Goal: Task Accomplishment & Management: Manage account settings

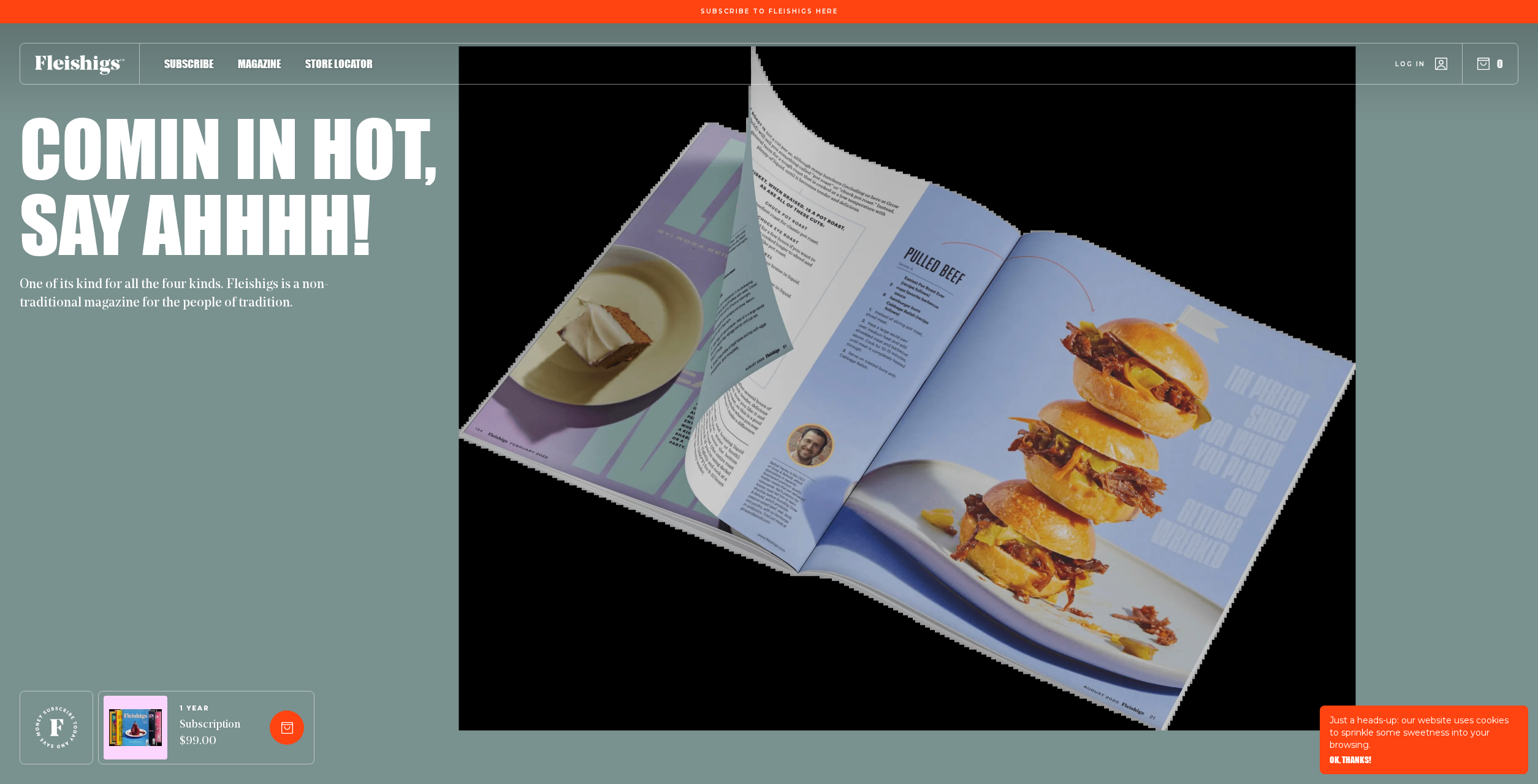
click at [1402, 59] on span "Log in" at bounding box center [1410, 55] width 30 height 9
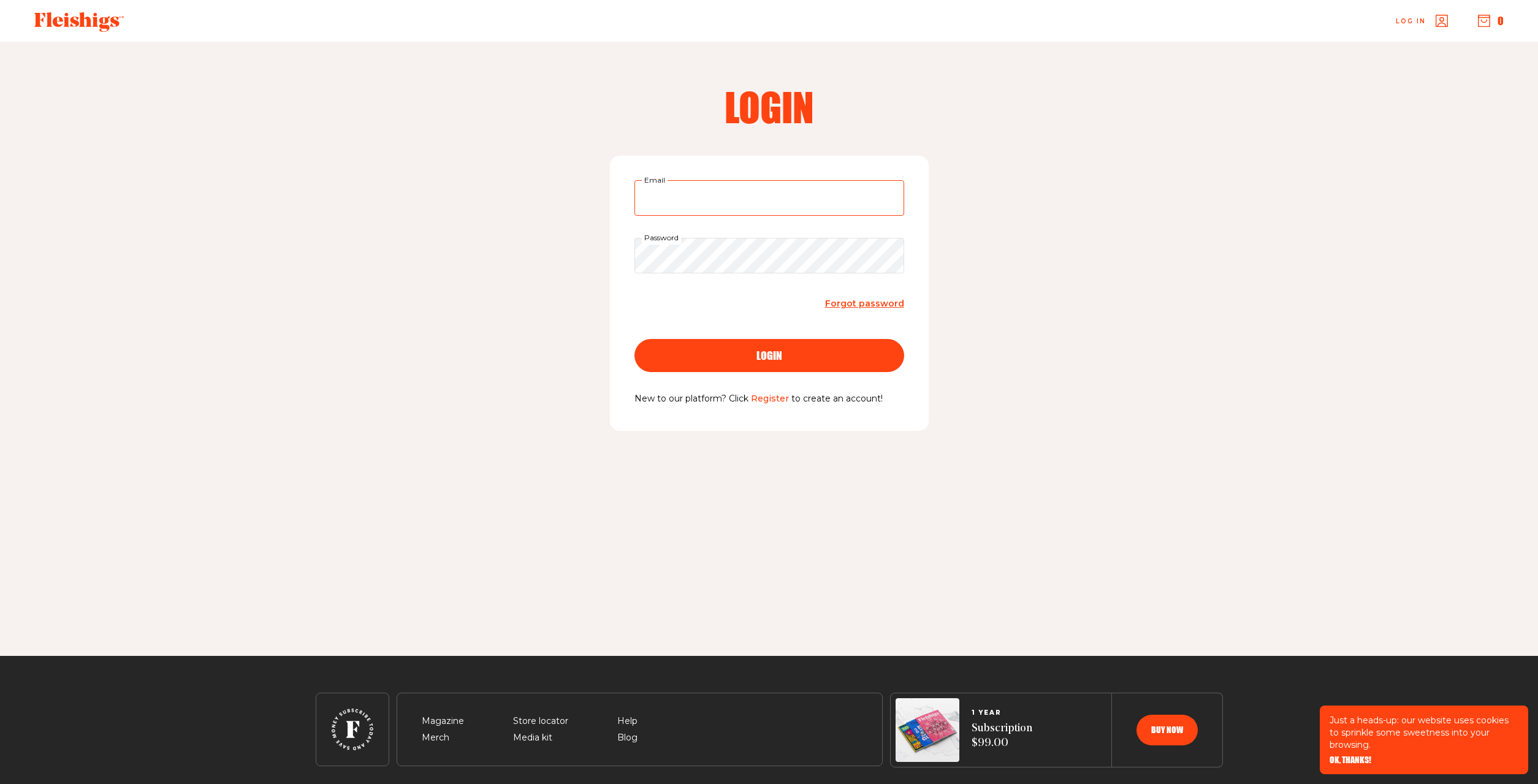
click at [706, 205] on input "Email" at bounding box center [769, 198] width 270 height 35
type input "[EMAIL_ADDRESS][DOMAIN_NAME]"
click at [781, 350] on span "login" at bounding box center [769, 344] width 25 height 11
click at [707, 201] on input "Email" at bounding box center [769, 198] width 270 height 35
type input "[EMAIL_ADDRESS][DOMAIN_NAME]"
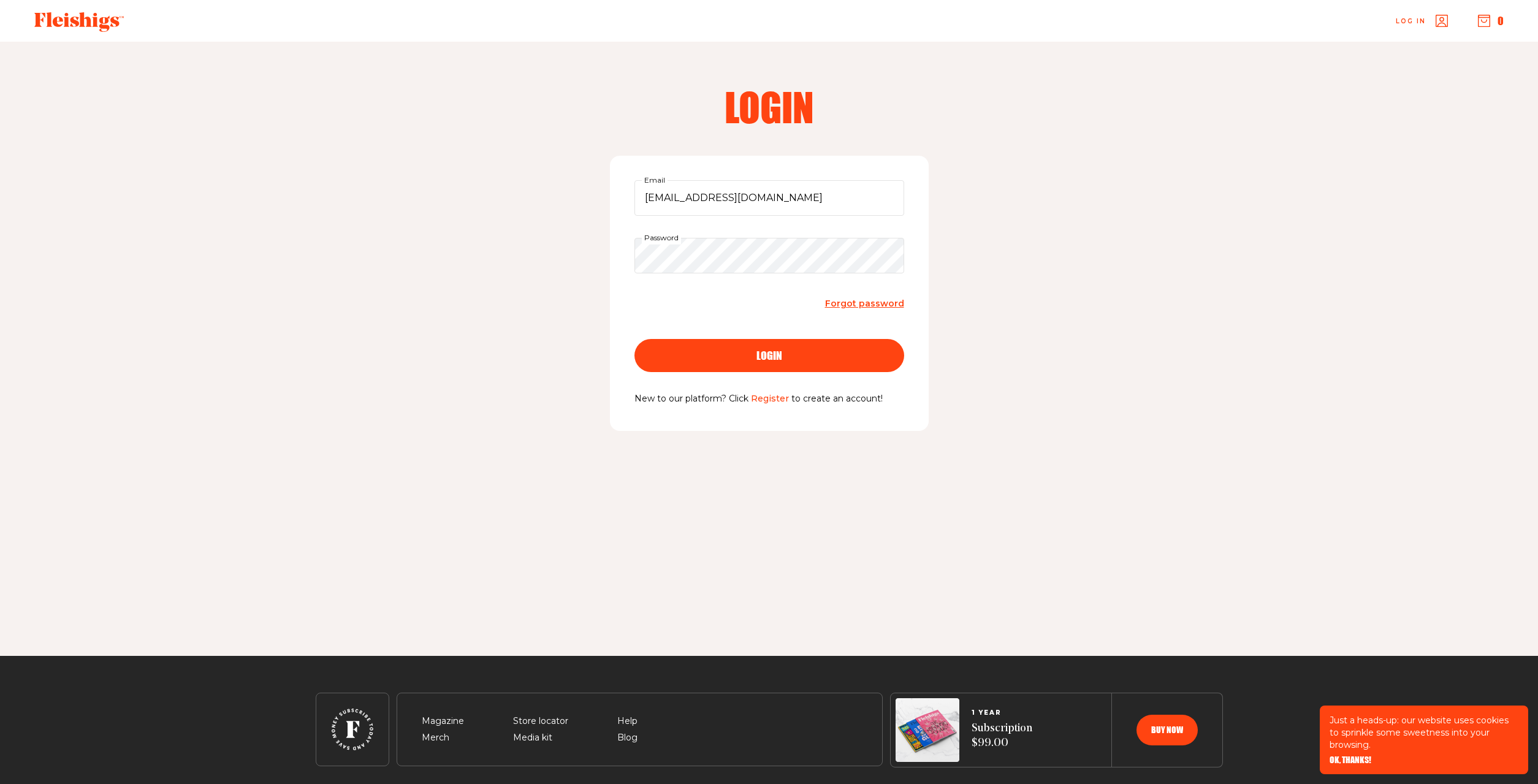
click at [563, 226] on div "Login [EMAIL_ADDRESS][DOMAIN_NAME] Email Password Forgot password login New to …" at bounding box center [769, 349] width 981 height 614
click at [764, 350] on span "login" at bounding box center [769, 344] width 25 height 11
click at [733, 202] on input "Email" at bounding box center [769, 198] width 270 height 35
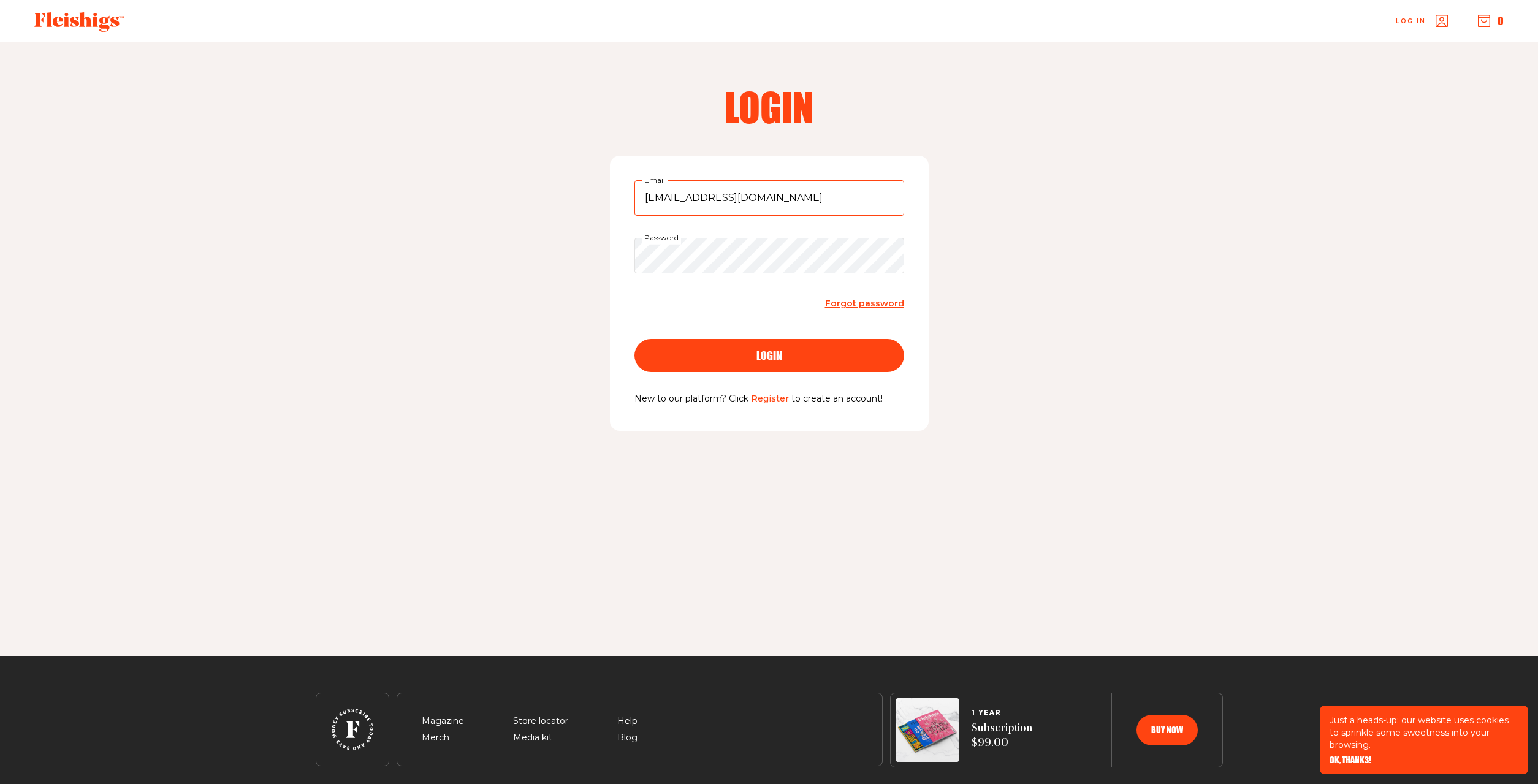
type input "[EMAIL_ADDRESS][DOMAIN_NAME]"
click at [635, 339] on button "login" at bounding box center [769, 356] width 270 height 33
click at [676, 201] on input "Email" at bounding box center [769, 198] width 270 height 35
type input "[EMAIL_ADDRESS][DOMAIN_NAME]"
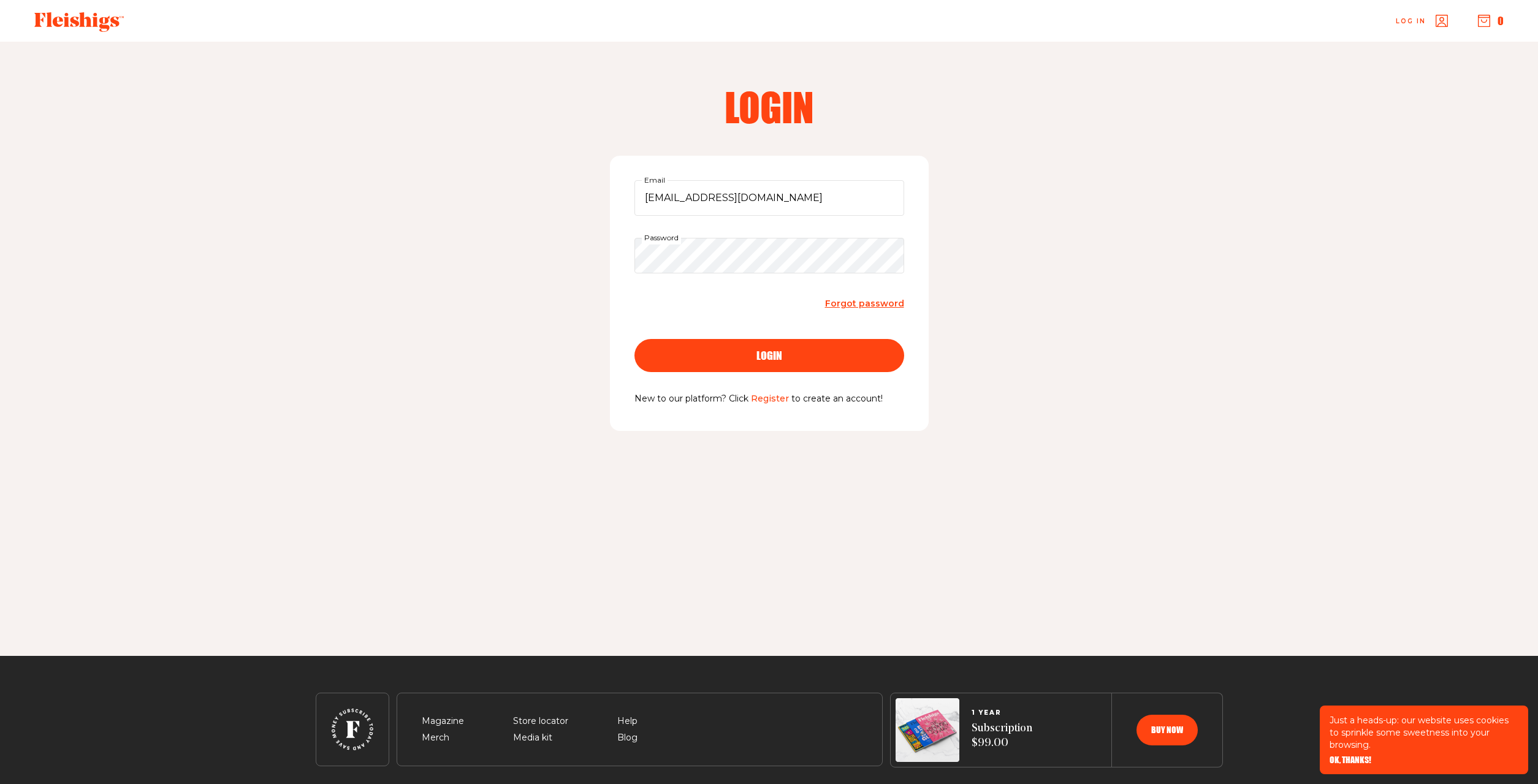
click at [751, 349] on button "login" at bounding box center [769, 356] width 270 height 33
click at [779, 201] on input "Email" at bounding box center [769, 198] width 270 height 35
type input "[EMAIL_ADDRESS][DOMAIN_NAME]"
click at [769, 350] on span "login" at bounding box center [769, 344] width 25 height 11
click at [701, 193] on input "Email" at bounding box center [769, 198] width 270 height 35
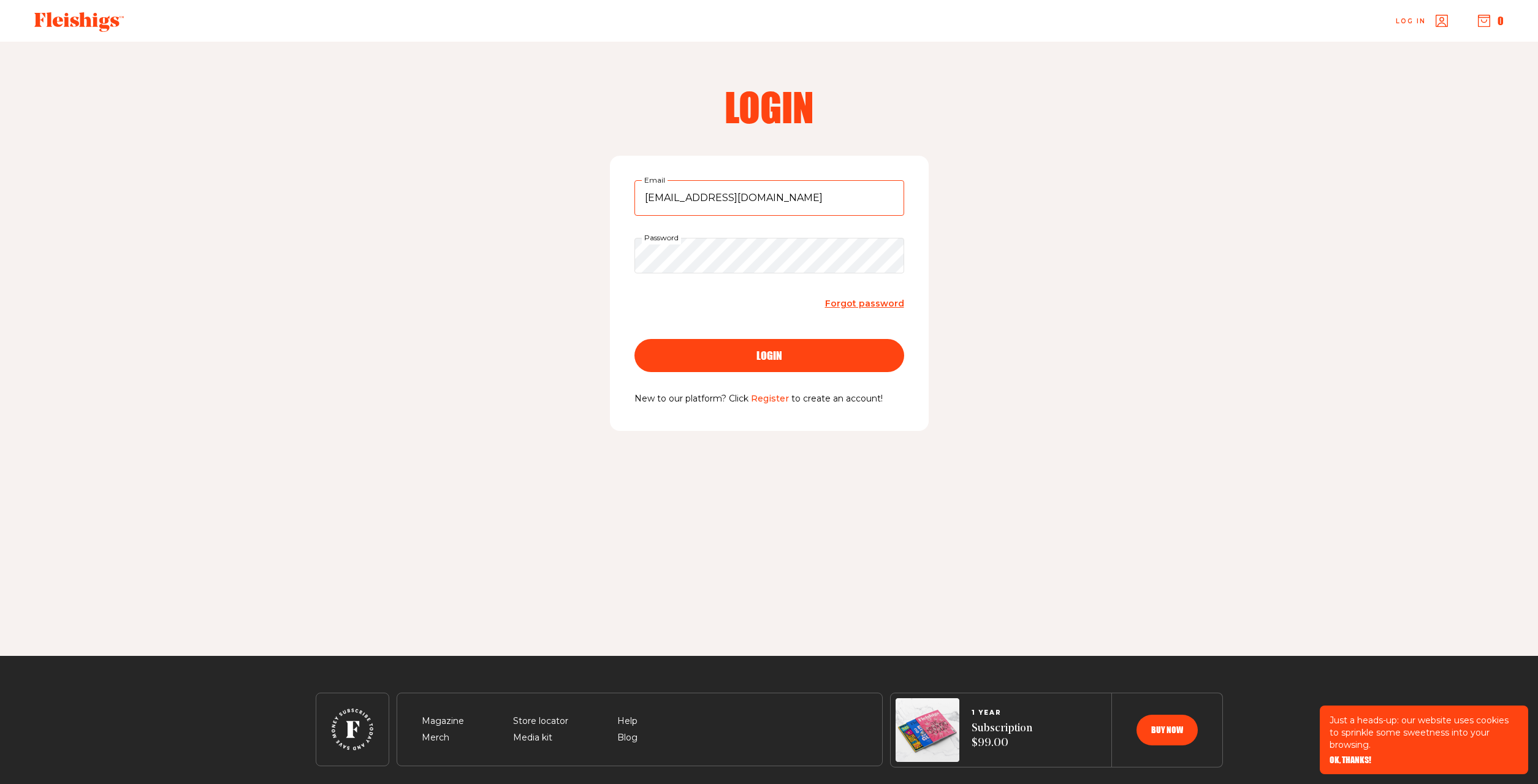
type input "[EMAIL_ADDRESS][DOMAIN_NAME]"
click at [775, 350] on span "login" at bounding box center [769, 344] width 25 height 11
